Goal: Task Accomplishment & Management: Manage account settings

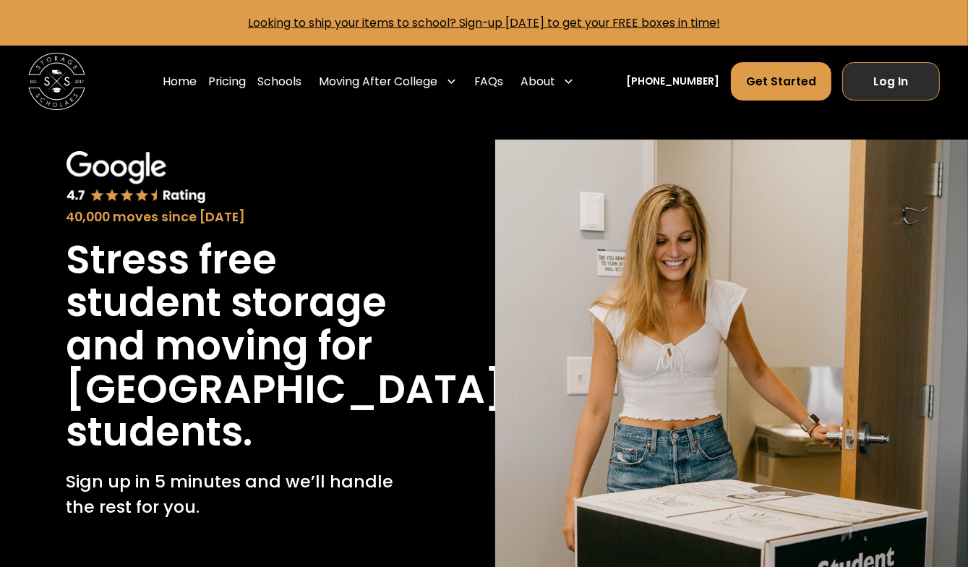
click at [895, 72] on link "Log In" at bounding box center [890, 81] width 97 height 38
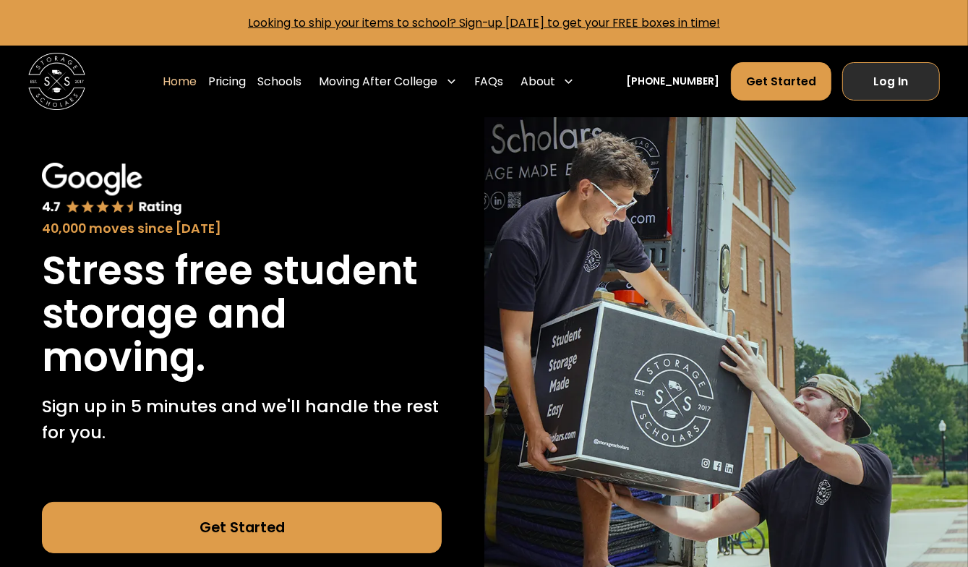
click at [869, 86] on link "Log In" at bounding box center [890, 81] width 97 height 38
